Goal: Check status

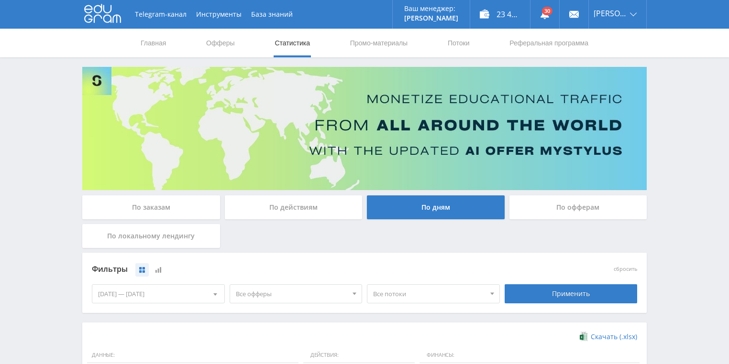
scroll to position [230, 0]
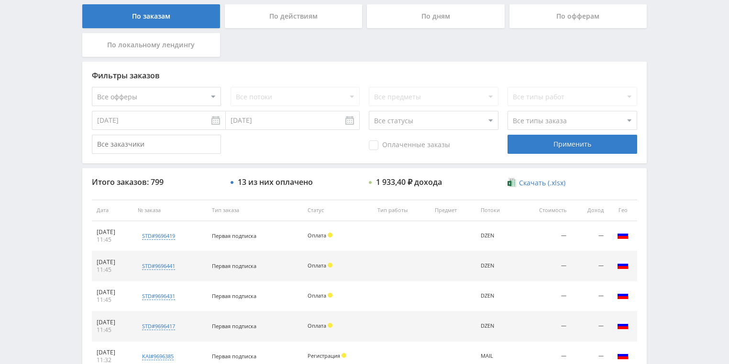
click at [273, 22] on div "По действиям" at bounding box center [294, 16] width 138 height 24
click at [0, 0] on input "По действиям" at bounding box center [0, 0] width 0 height 0
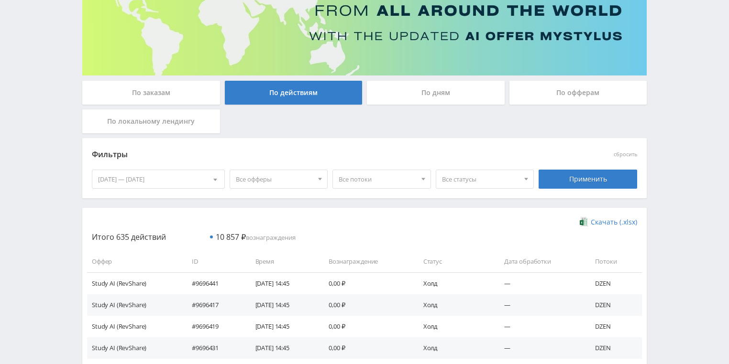
click at [390, 89] on div "По дням" at bounding box center [436, 93] width 138 height 24
click at [0, 0] on input "По дням" at bounding box center [0, 0] width 0 height 0
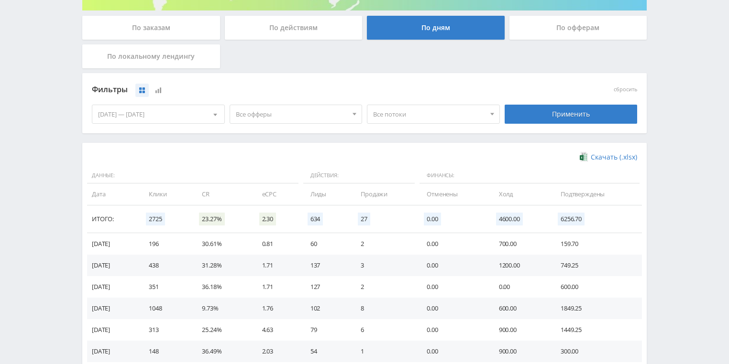
scroll to position [261, 0]
